Goal: Information Seeking & Learning: Learn about a topic

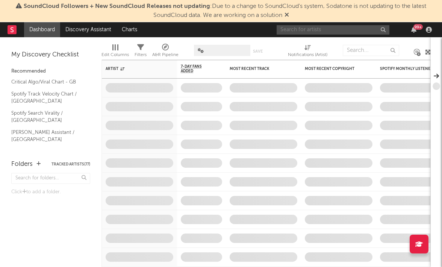
click at [304, 29] on input "text" at bounding box center [333, 29] width 113 height 9
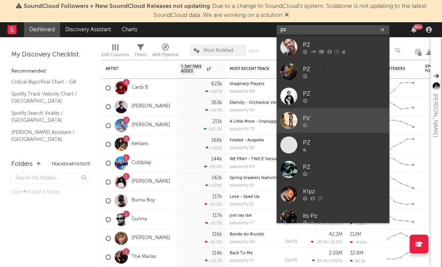
type input "pz"
click at [319, 120] on div "Pz'" at bounding box center [344, 118] width 83 height 9
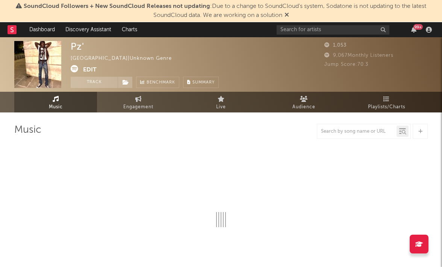
select select "1w"
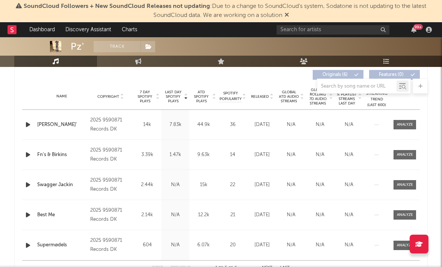
scroll to position [289, 0]
